Goal: Book appointment/travel/reservation

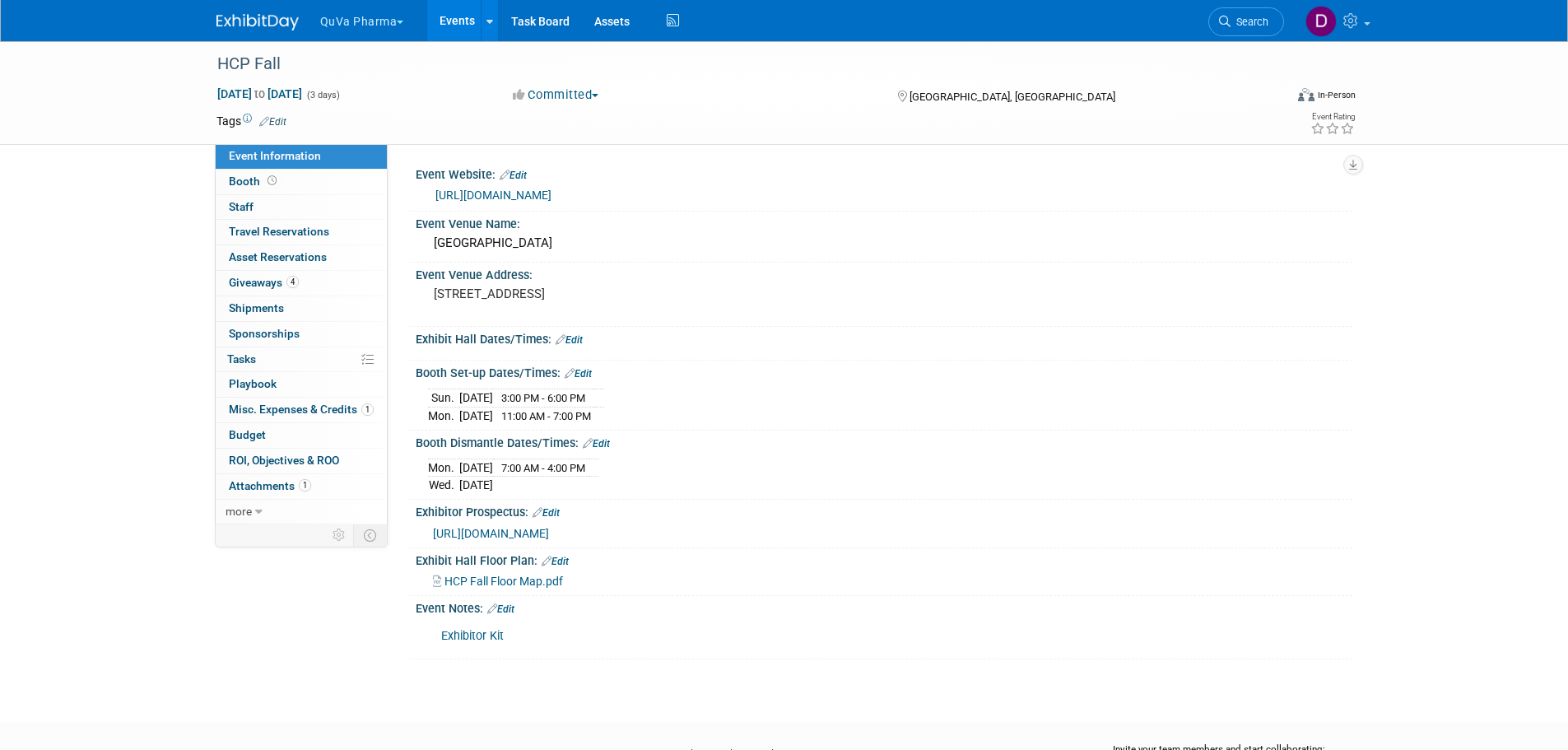
click at [356, 28] on button "QuVa Pharma" at bounding box center [371, 18] width 106 height 36
click at [372, 96] on link "QuVa Pharma" at bounding box center [378, 98] width 118 height 23
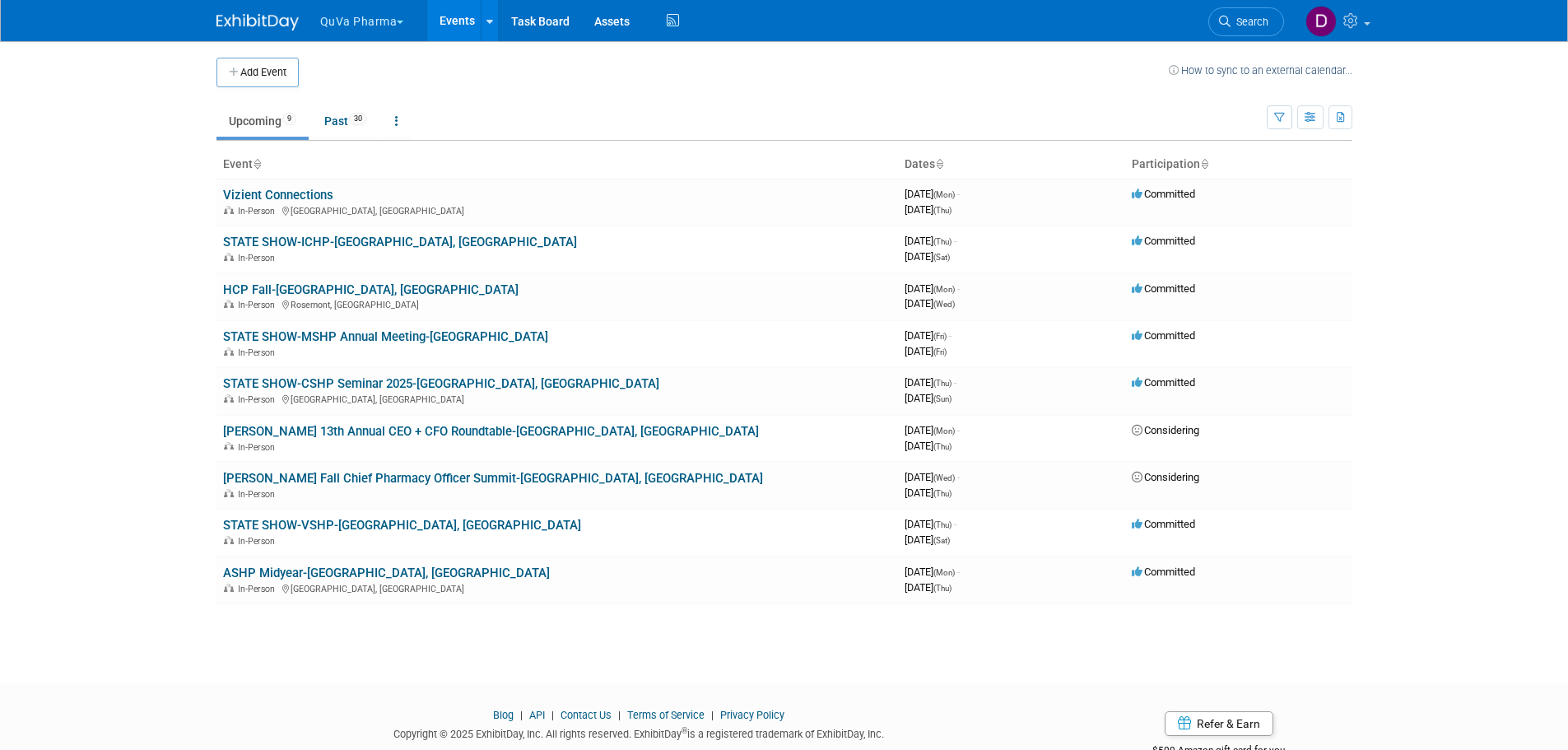
click at [378, 10] on button "QuVa Pharma" at bounding box center [371, 18] width 106 height 36
click at [281, 290] on link "HCP Fall-[GEOGRAPHIC_DATA], [GEOGRAPHIC_DATA]" at bounding box center [370, 290] width 296 height 15
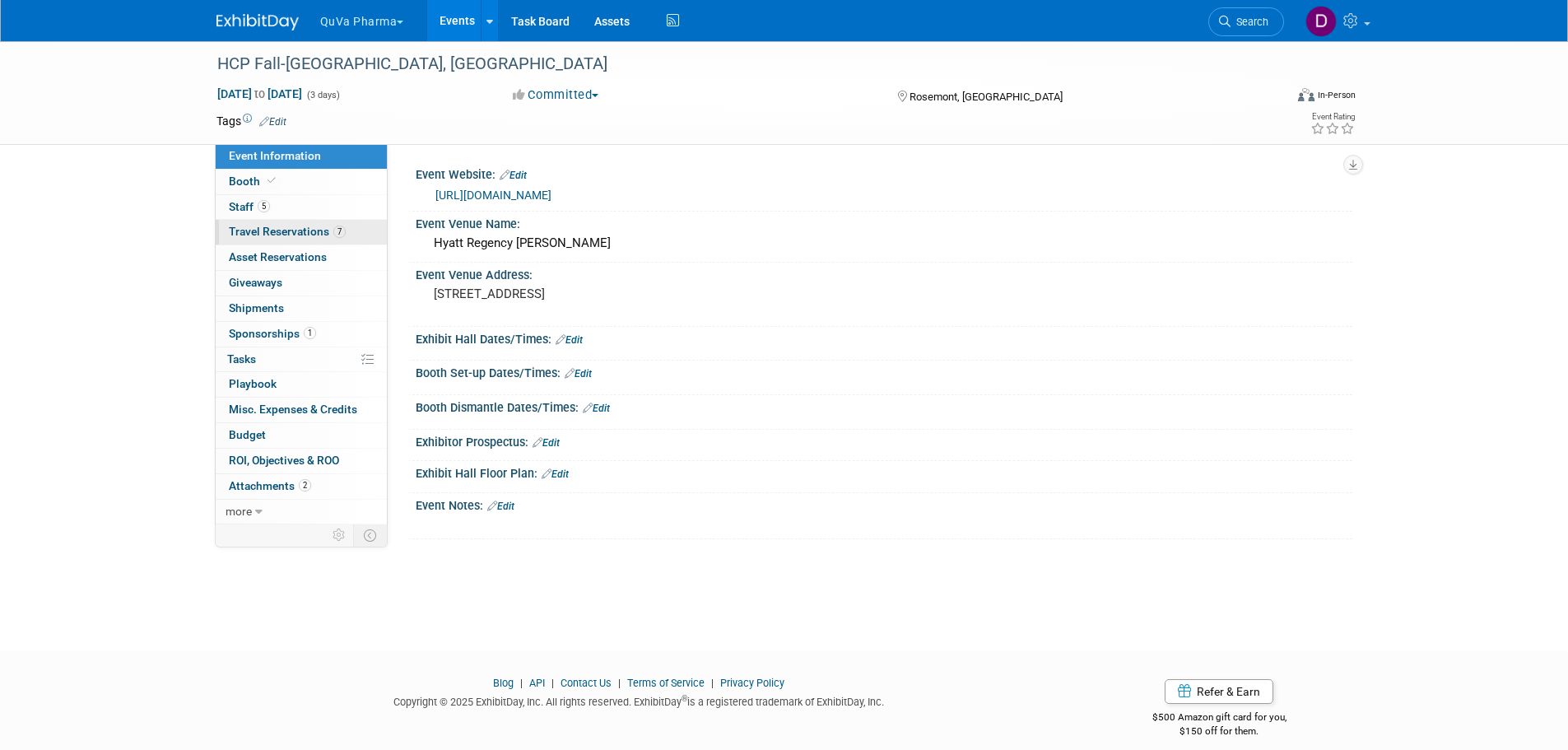
click at [278, 233] on span "Travel Reservations 7" at bounding box center [287, 232] width 117 height 13
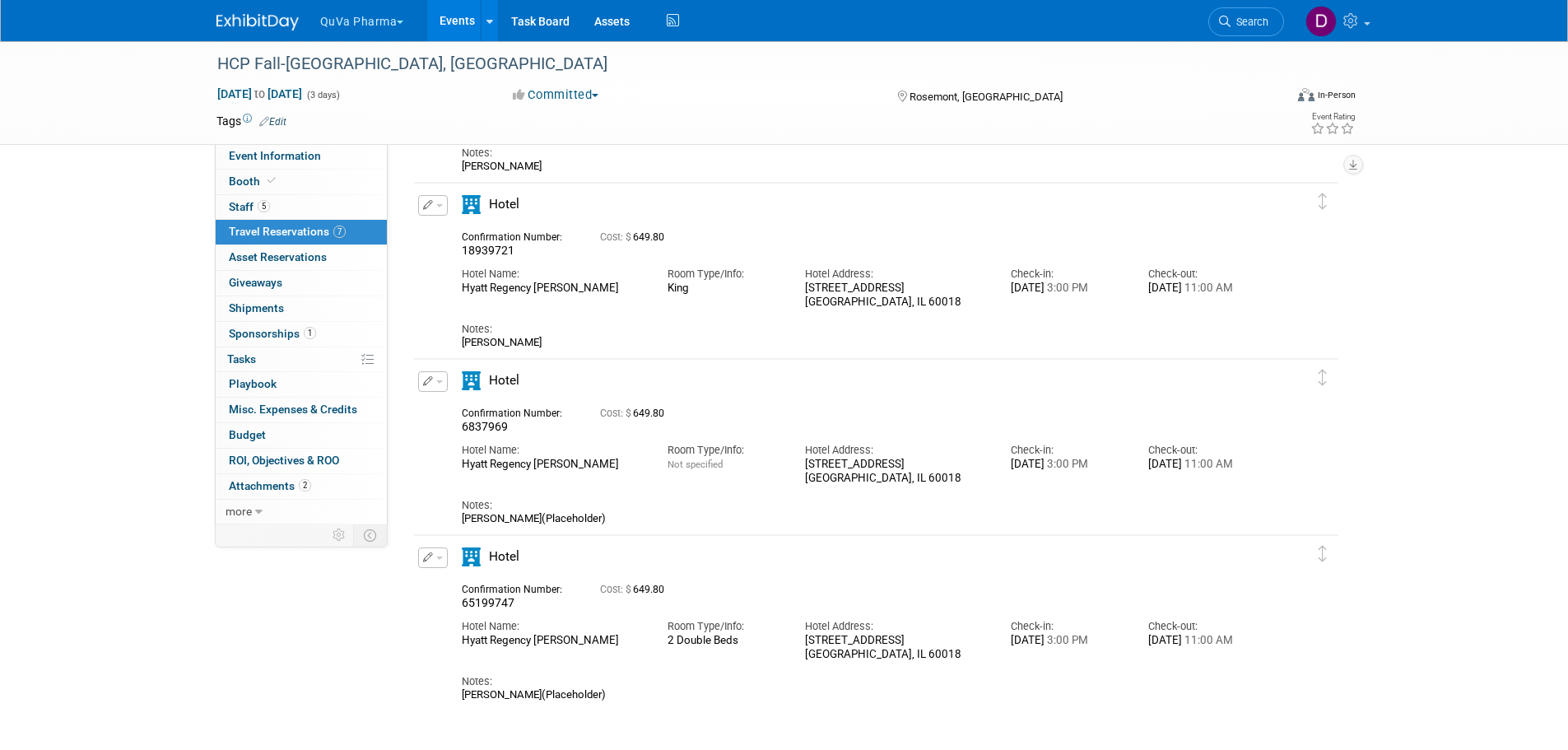
scroll to position [741, 0]
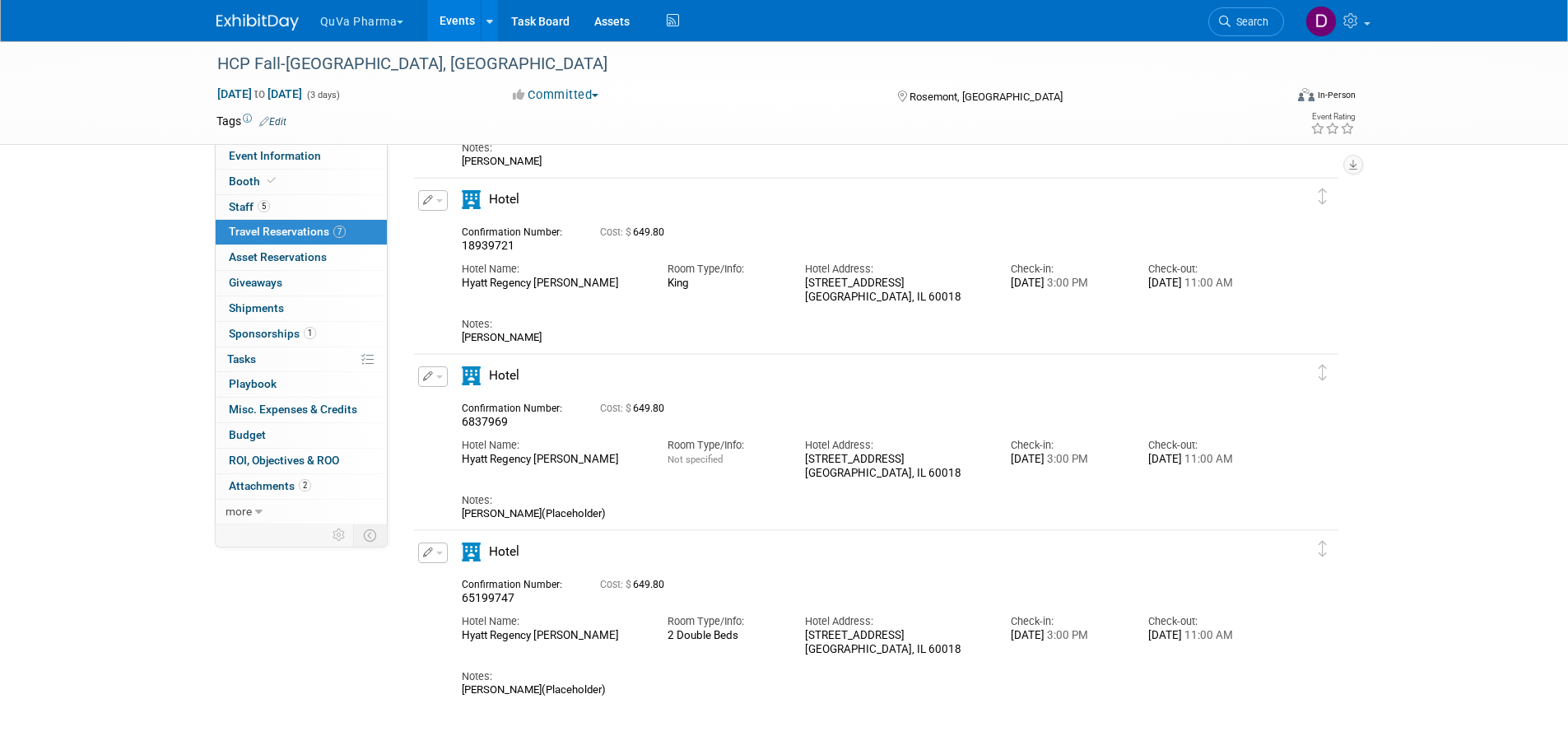
click at [432, 380] on button "button" at bounding box center [432, 377] width 29 height 21
click at [488, 407] on button "Edit Reservation" at bounding box center [488, 405] width 139 height 24
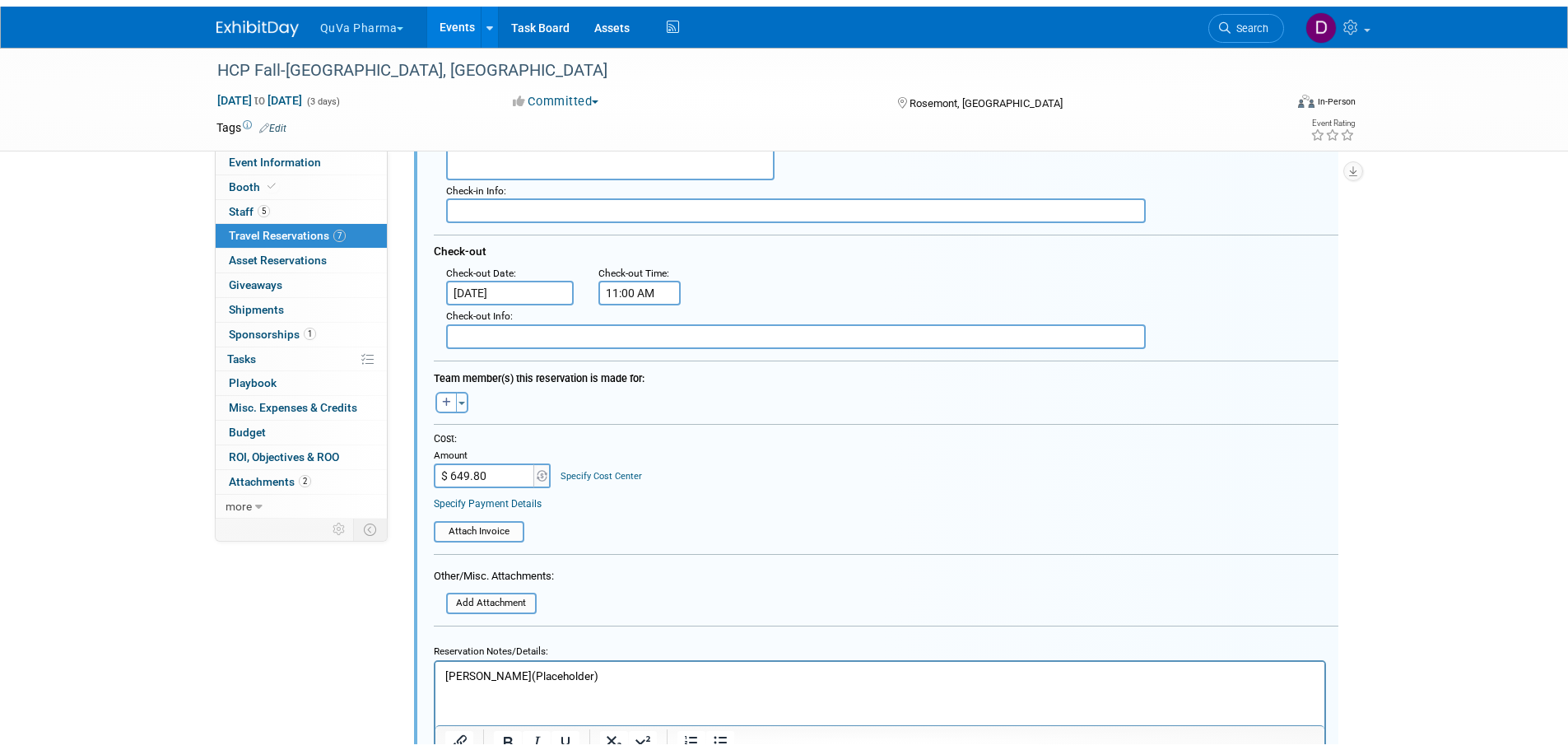
scroll to position [1322, 0]
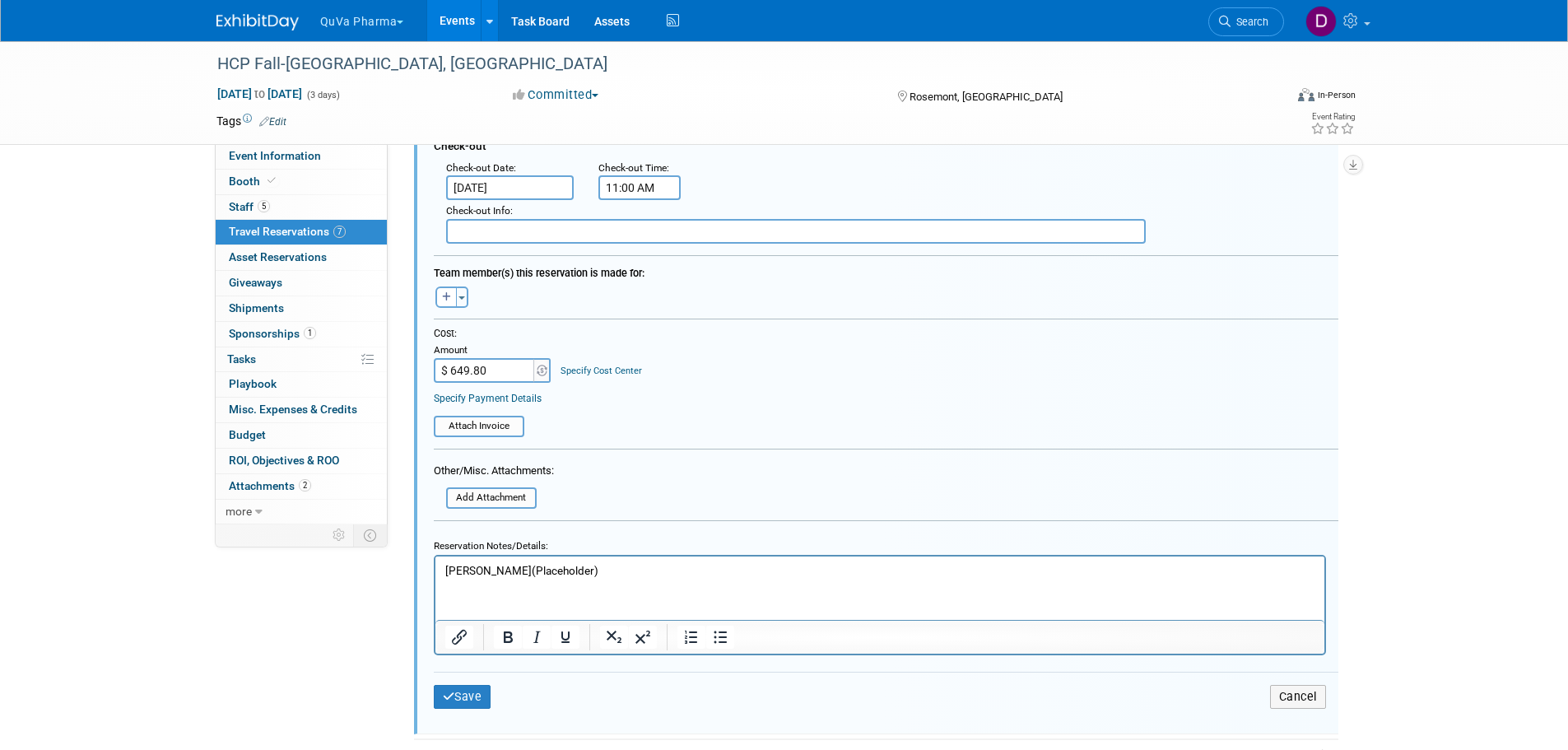
click at [647, 571] on p "Lynn Eschenbacher(Placeholder)" at bounding box center [879, 570] width 870 height 16
click at [472, 700] on button "Save" at bounding box center [462, 697] width 58 height 24
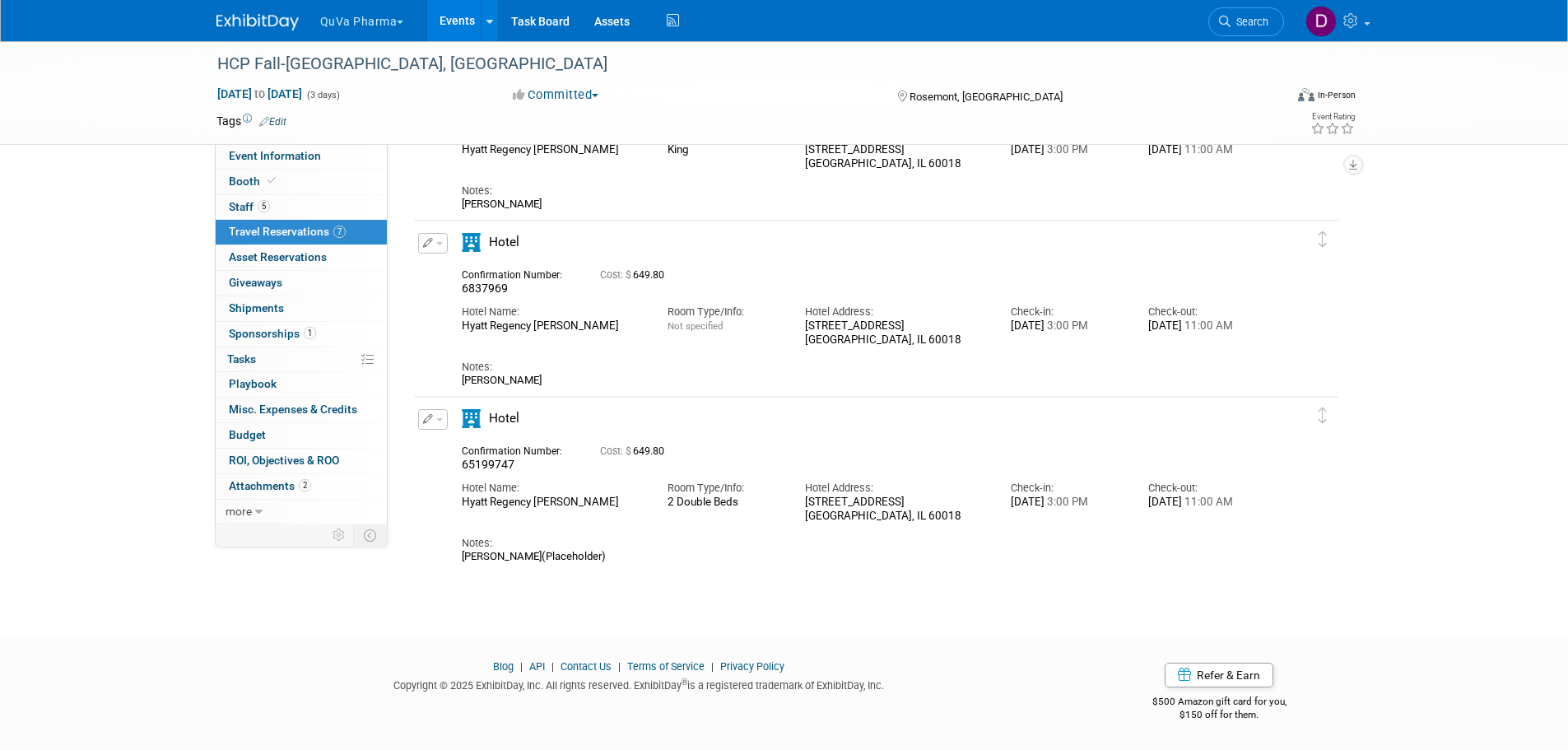
scroll to position [874, 0]
click at [259, 225] on span "Travel Reservations 7" at bounding box center [287, 232] width 117 height 13
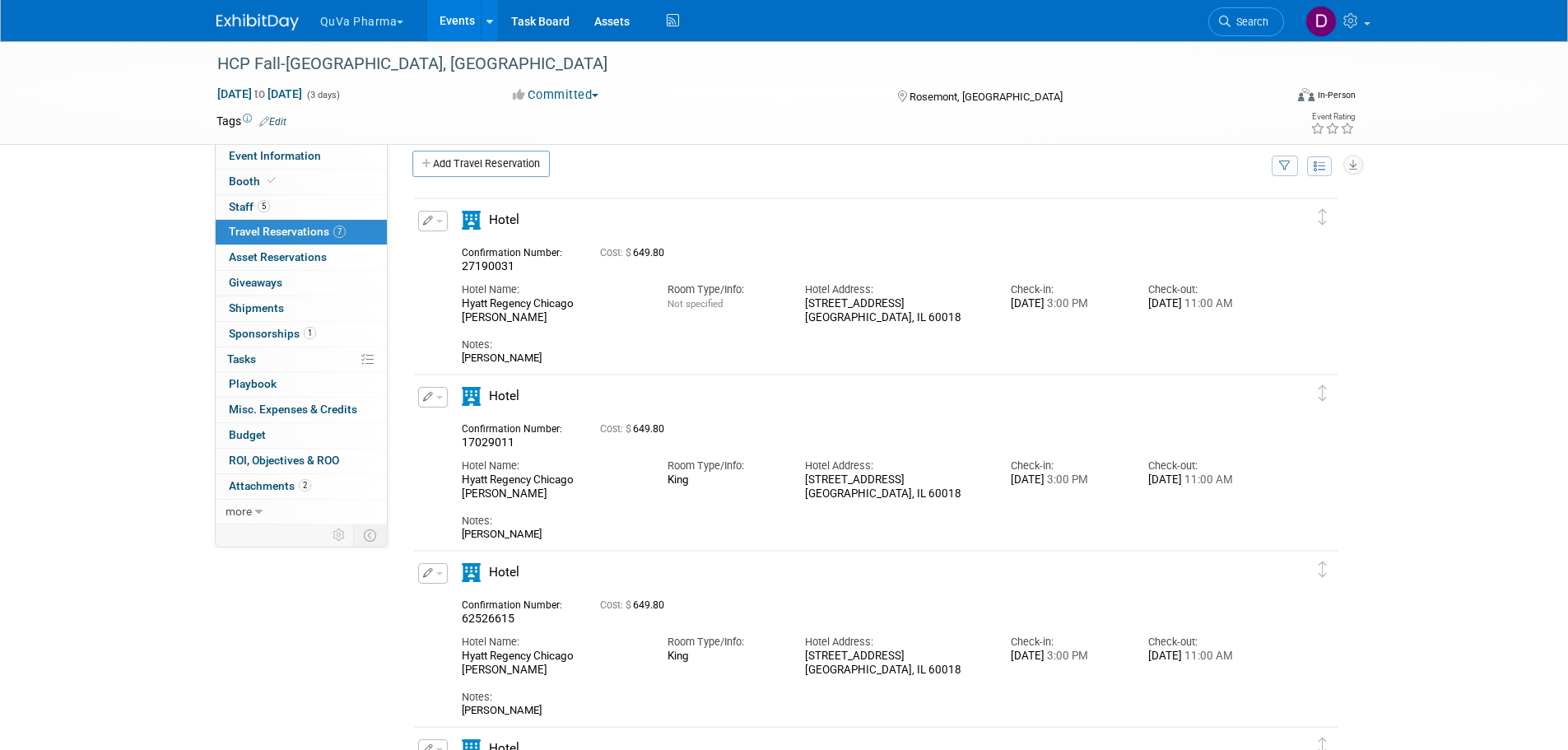
scroll to position [0, 0]
